Goal: Navigation & Orientation: Go to known website

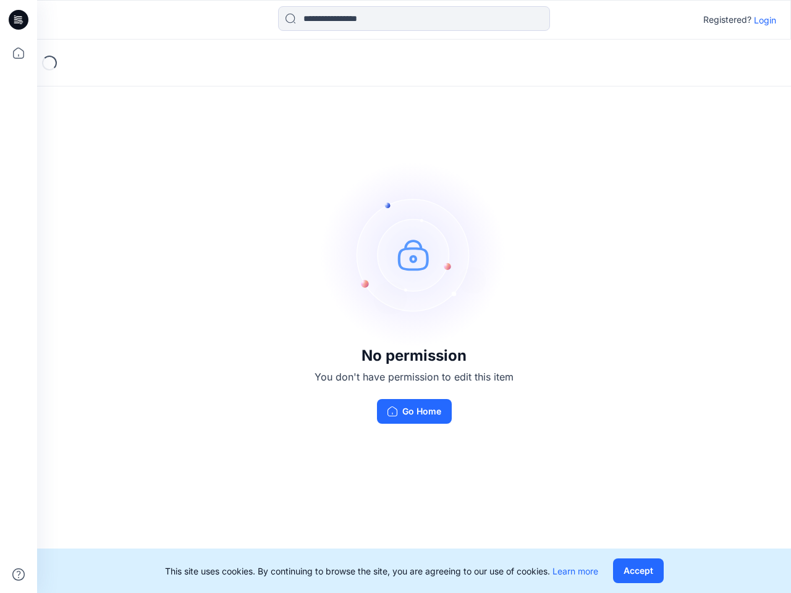
click at [395, 296] on img at bounding box center [413, 254] width 185 height 185
click at [19, 20] on icon at bounding box center [20, 20] width 5 height 1
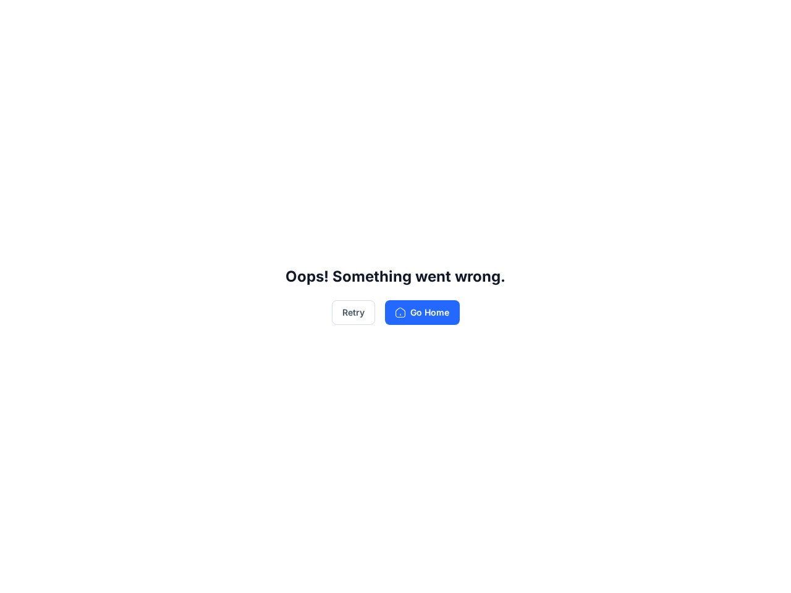
click at [19, 53] on div "Oops! Something went wrong. Retry Go Home" at bounding box center [395, 296] width 791 height 593
click at [19, 574] on div "Oops! Something went wrong. Retry Go Home" at bounding box center [395, 296] width 791 height 593
click at [414, 19] on div "Oops! Something went wrong. Retry Go Home" at bounding box center [395, 296] width 791 height 593
click at [765, 20] on div "Oops! Something went wrong. Retry Go Home" at bounding box center [395, 296] width 791 height 593
click at [637, 571] on div "Oops! Something went wrong. Retry Go Home" at bounding box center [395, 296] width 791 height 593
